Goal: Entertainment & Leisure: Consume media (video, audio)

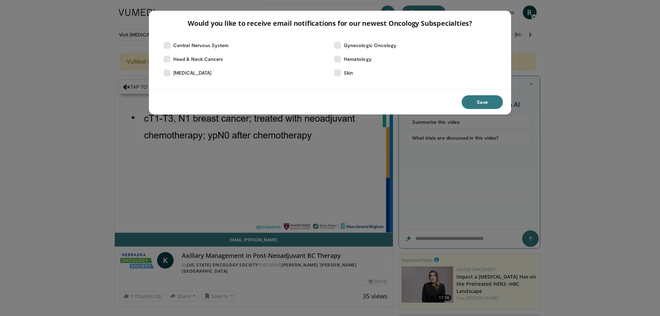
click at [70, 137] on div "Would you like to receive email notifications for our newest Oncology Subspecia…" at bounding box center [330, 158] width 660 height 316
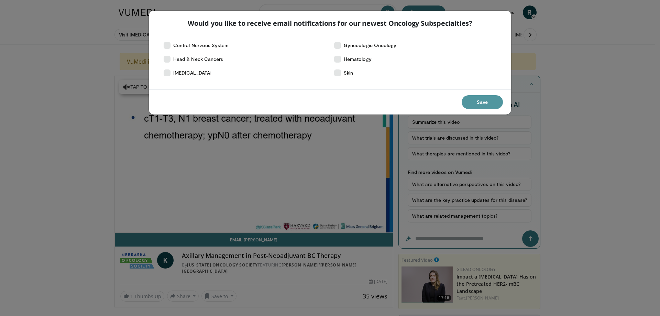
click at [490, 105] on button "Save" at bounding box center [482, 102] width 41 height 14
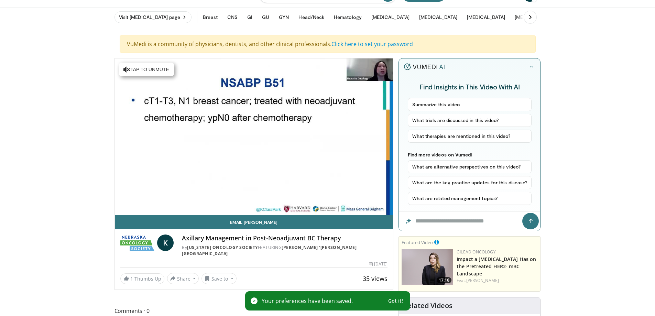
scroll to position [34, 0]
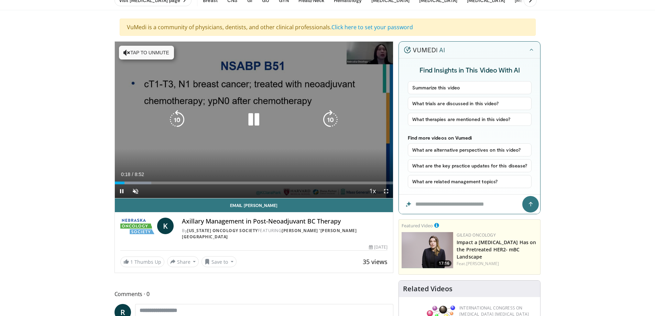
click at [140, 54] on button "Tap to unmute" at bounding box center [146, 53] width 55 height 14
click at [256, 114] on icon "Video Player" at bounding box center [253, 119] width 19 height 19
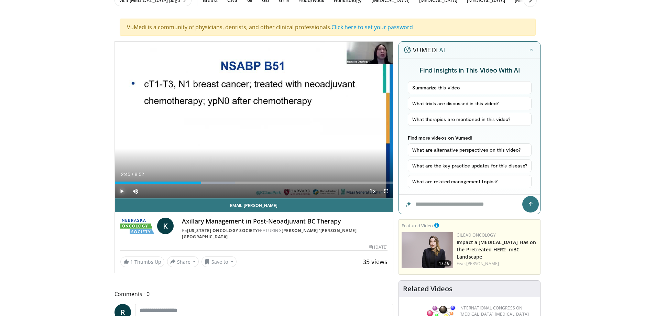
click at [117, 187] on span "Video Player" at bounding box center [122, 191] width 14 height 14
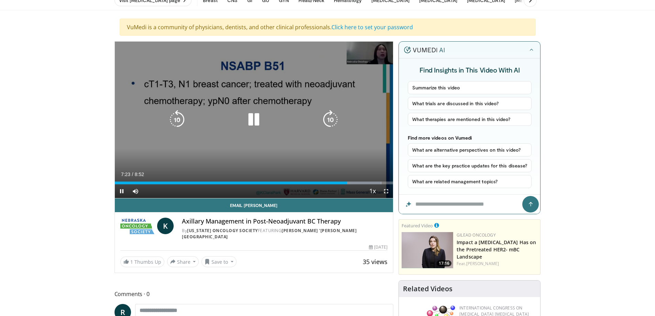
click at [253, 122] on icon "Video Player" at bounding box center [253, 119] width 19 height 19
